Goal: Information Seeking & Learning: Find specific fact

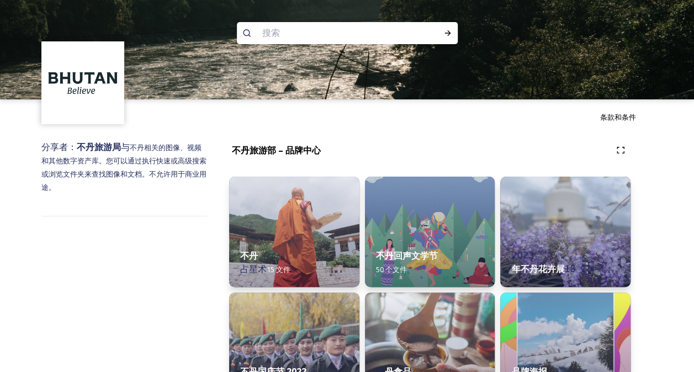
click at [308, 40] on input at bounding box center [332, 33] width 151 height 24
type input "map"
click at [442, 38] on div "运行搜索" at bounding box center [448, 33] width 20 height 20
click at [448, 29] on icon at bounding box center [447, 33] width 9 height 9
